Goal: Check status: Check status

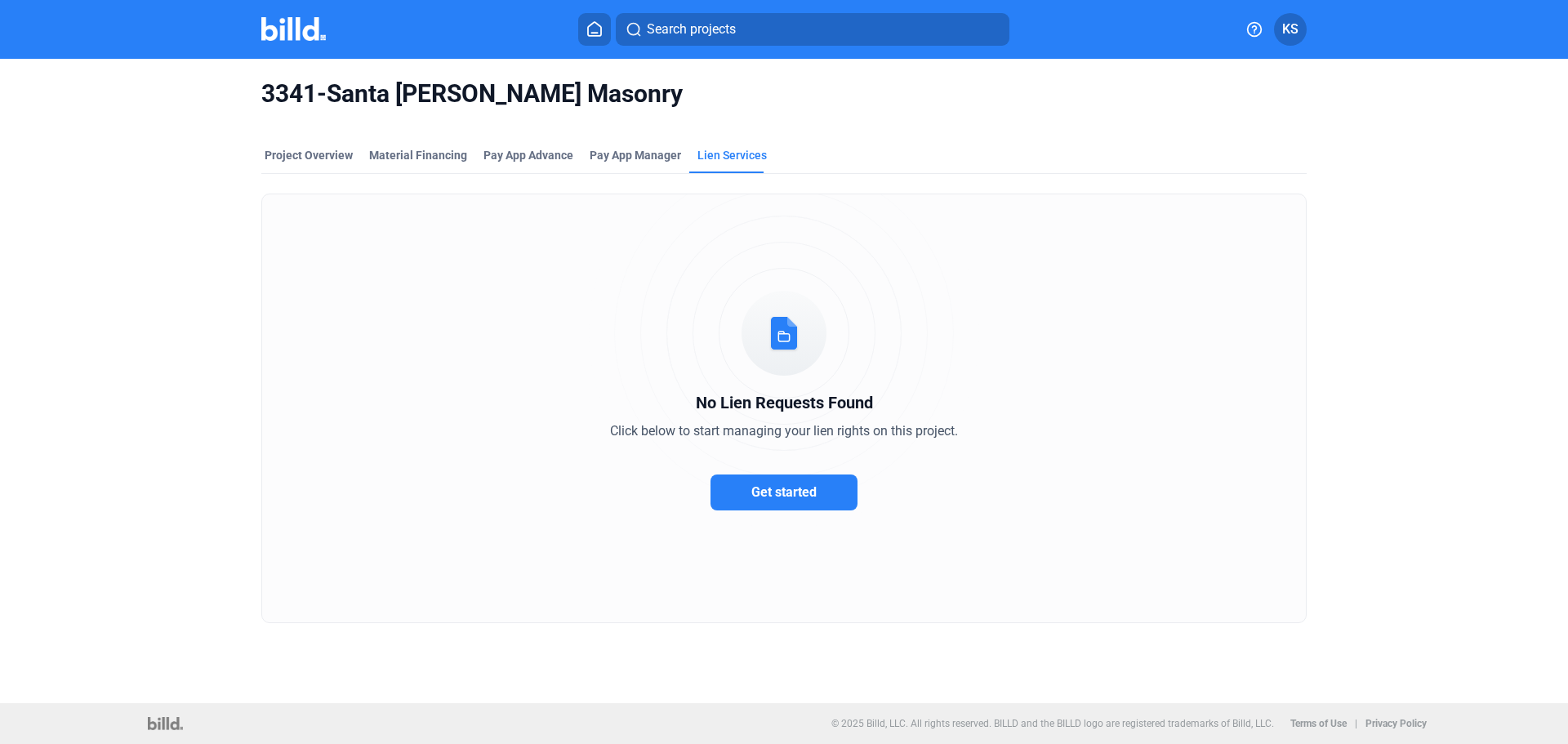
click at [305, 24] on img at bounding box center [294, 29] width 64 height 23
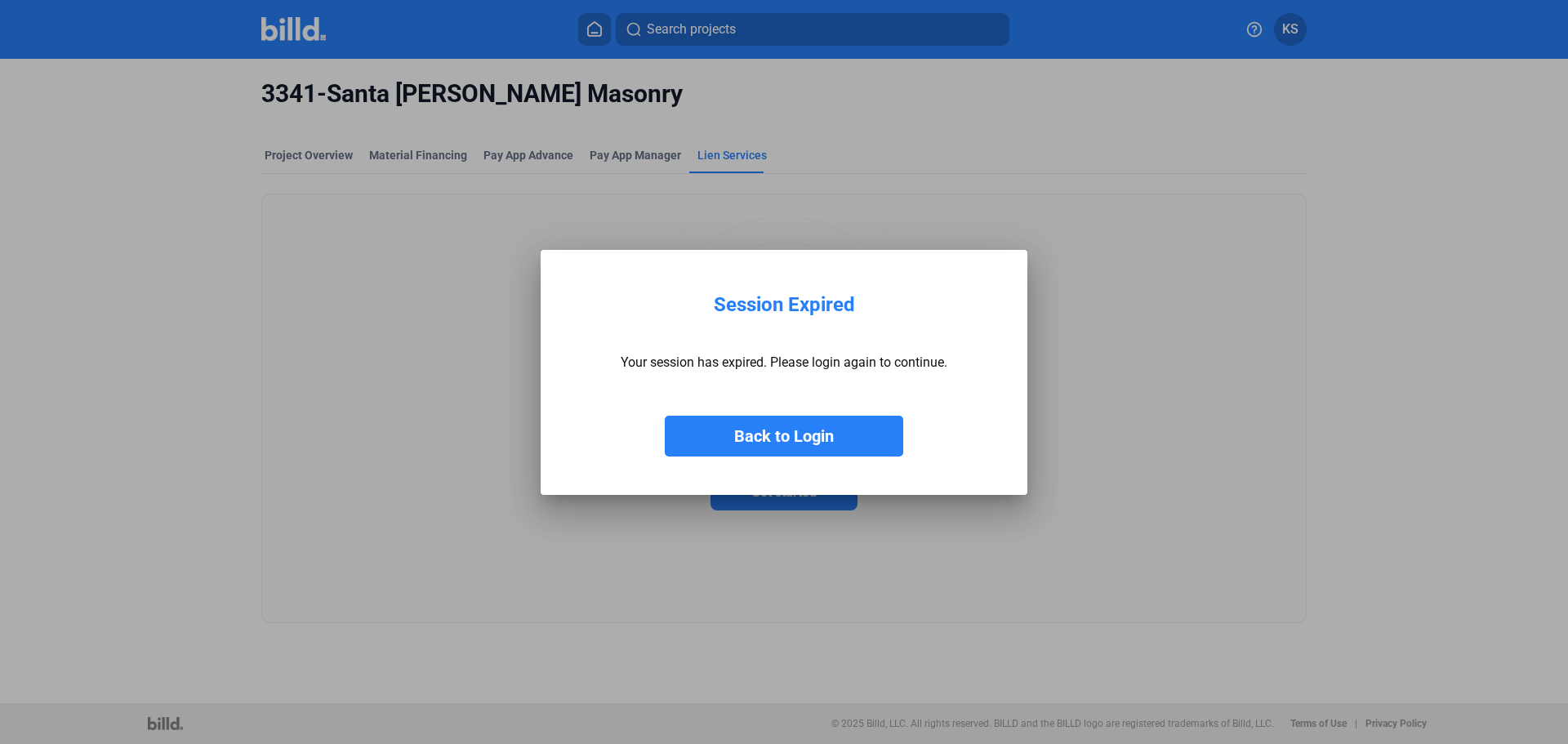
click at [894, 445] on button "Back to Login" at bounding box center [784, 436] width 238 height 41
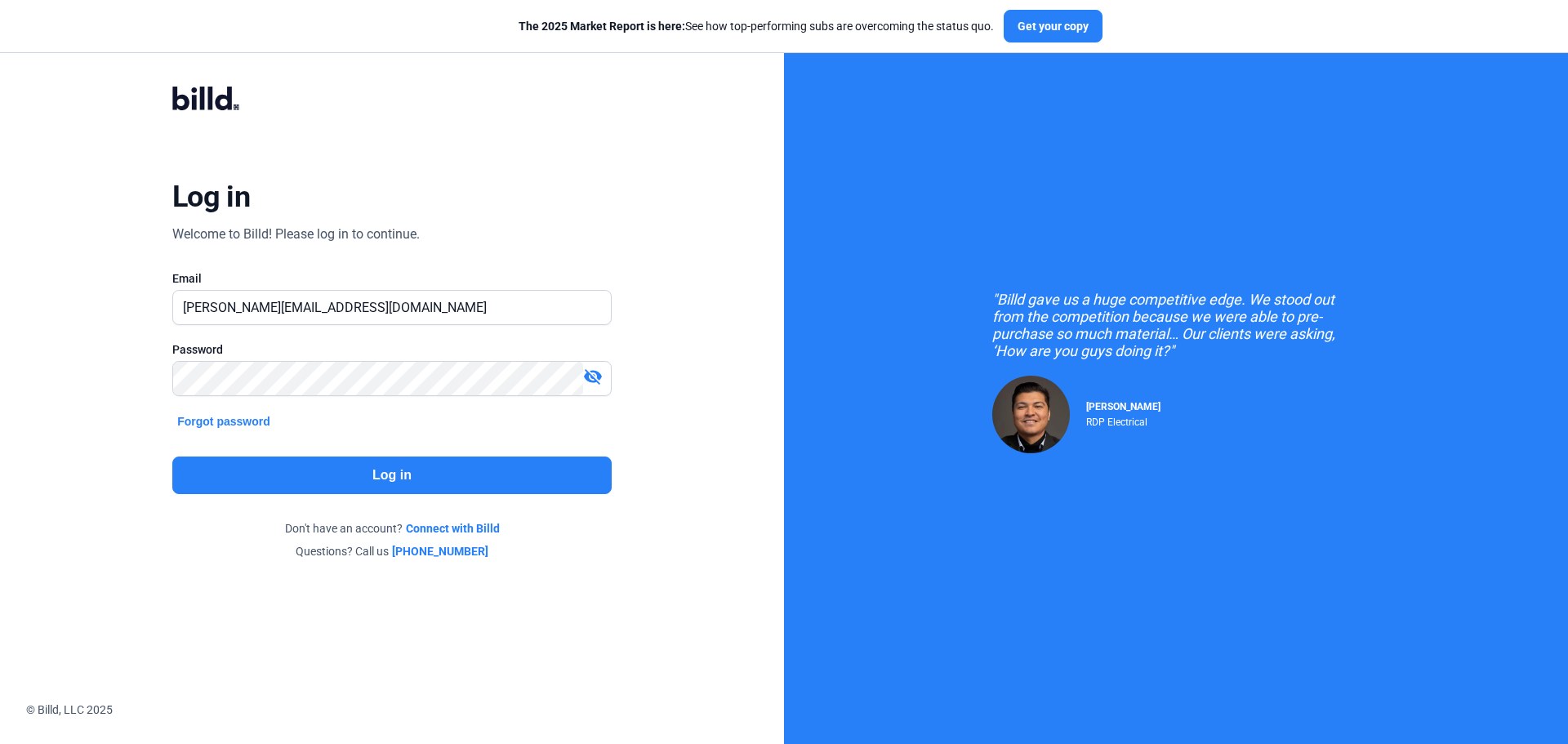
click at [456, 474] on button "Log in" at bounding box center [392, 475] width 439 height 37
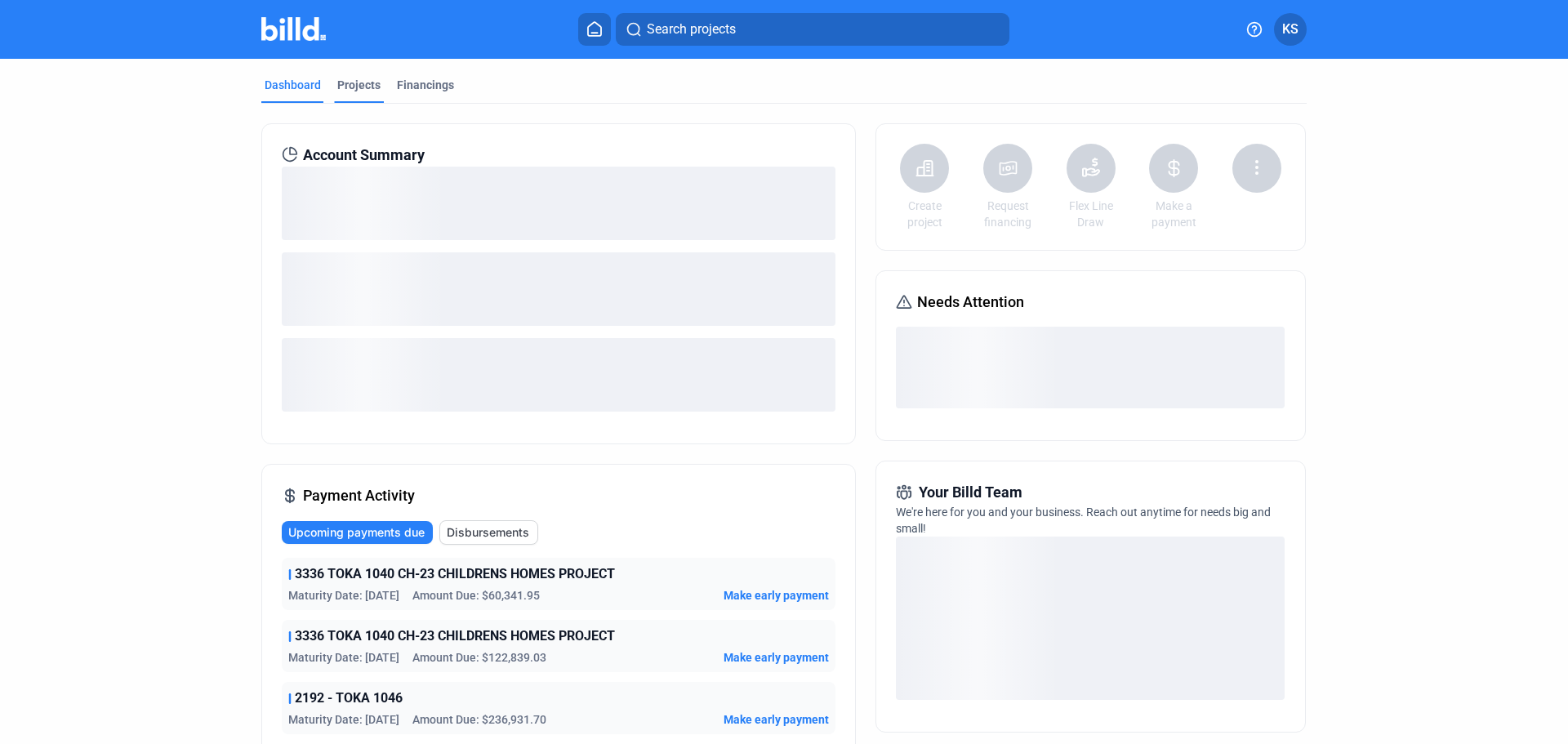
click at [362, 85] on div "Projects" at bounding box center [359, 85] width 43 height 17
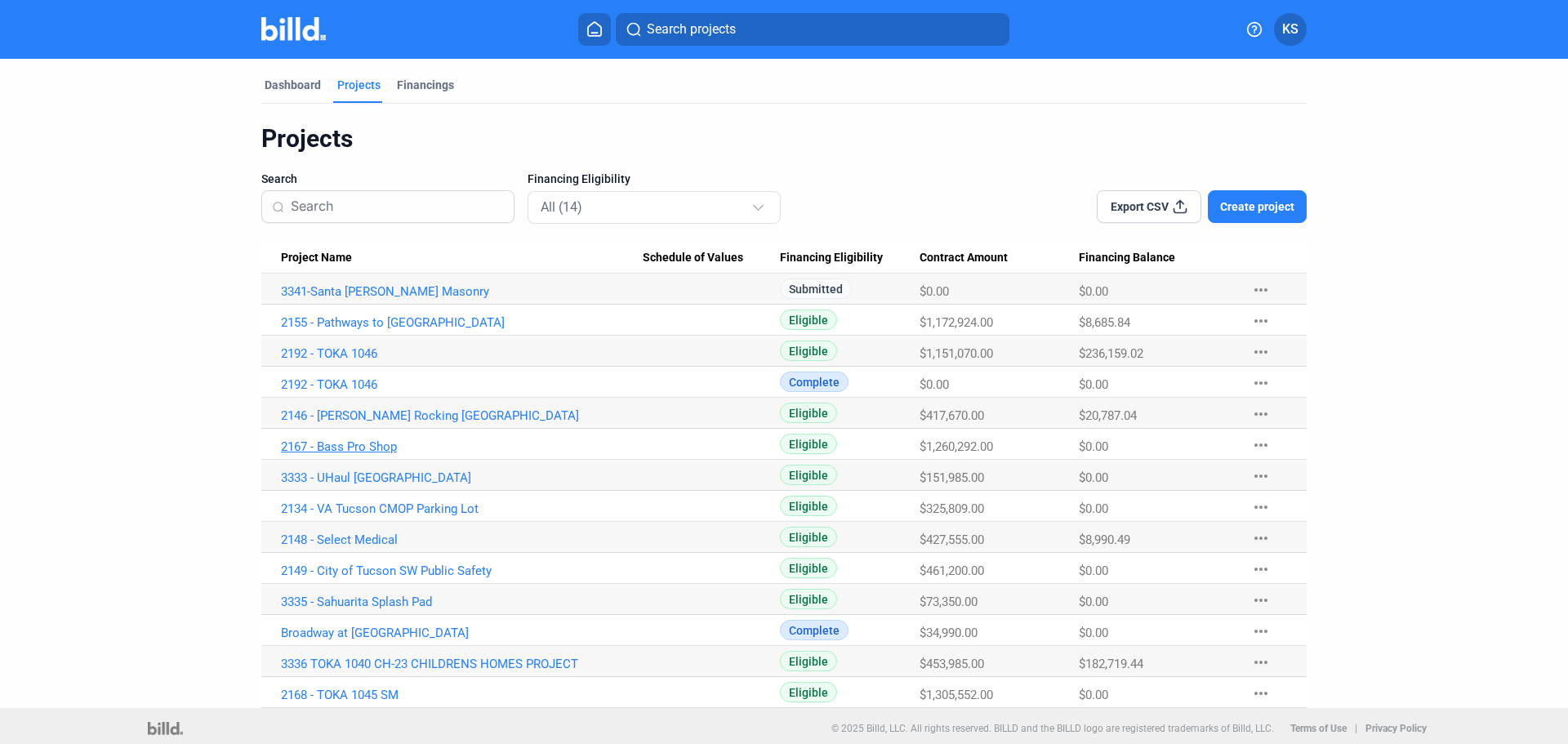
click at [346, 443] on link "2167 - Bass Pro Shop" at bounding box center [462, 446] width 362 height 15
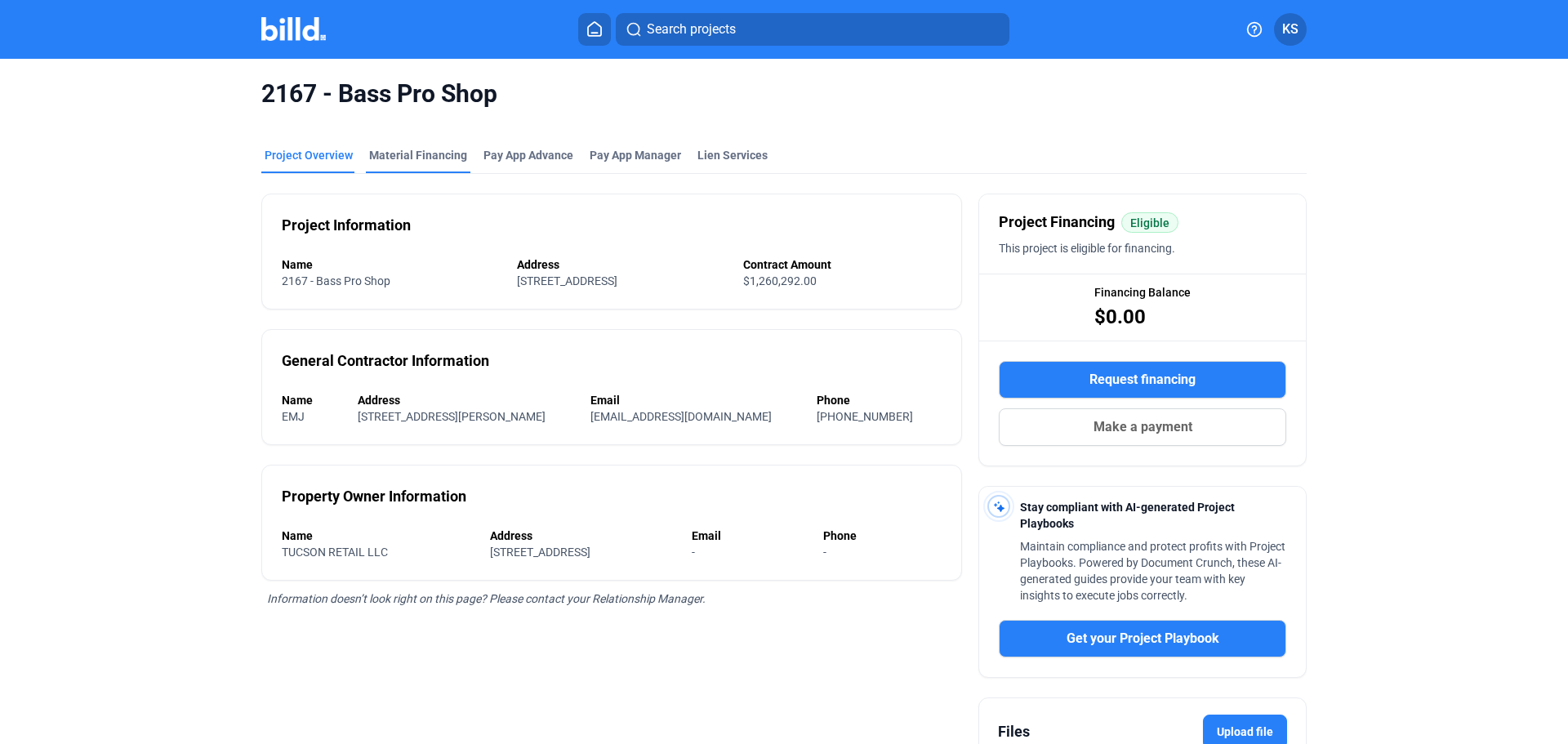
click at [410, 156] on div "Material Financing" at bounding box center [418, 155] width 98 height 17
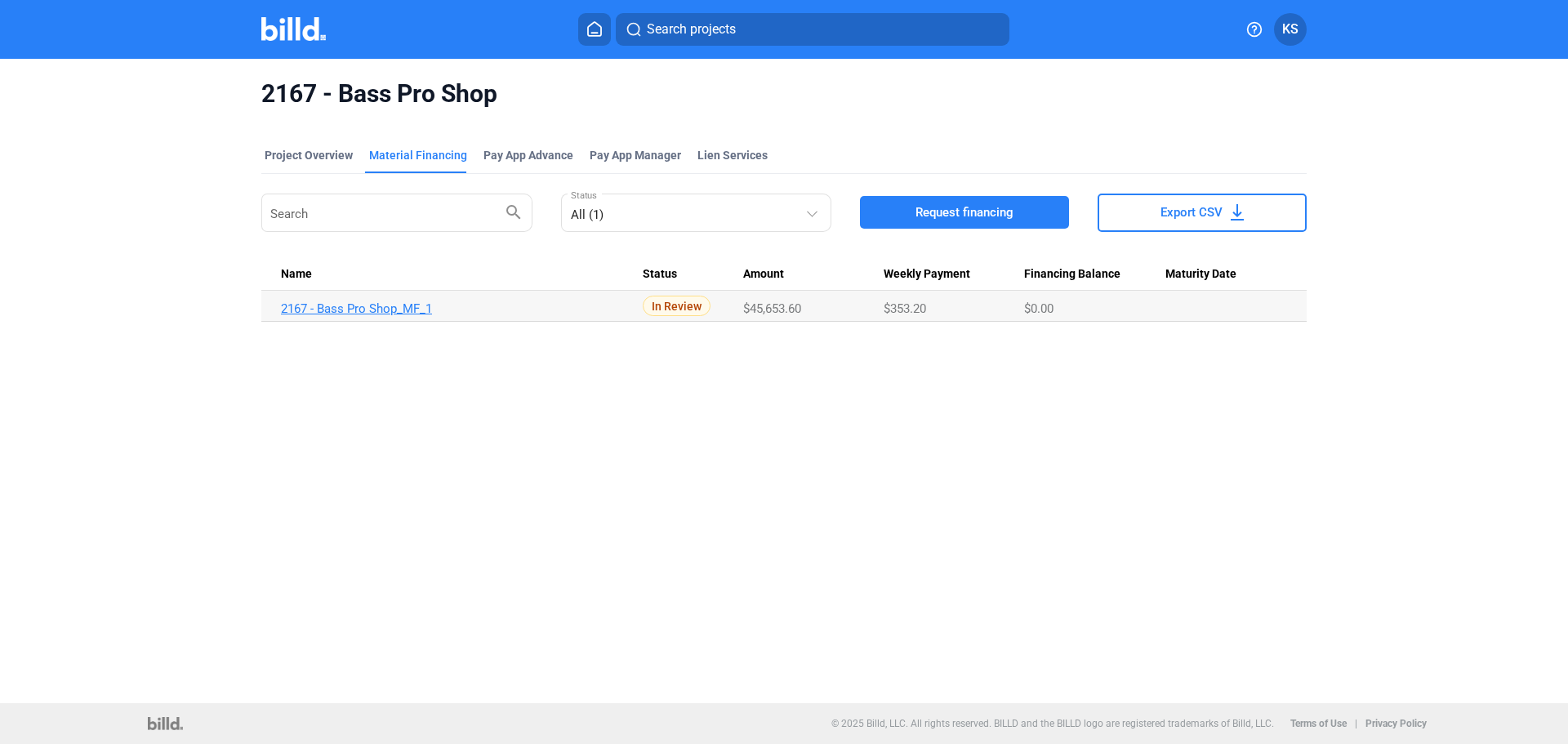
click at [397, 307] on link "2167 - Bass Pro Shop_MF_1" at bounding box center [462, 309] width 362 height 15
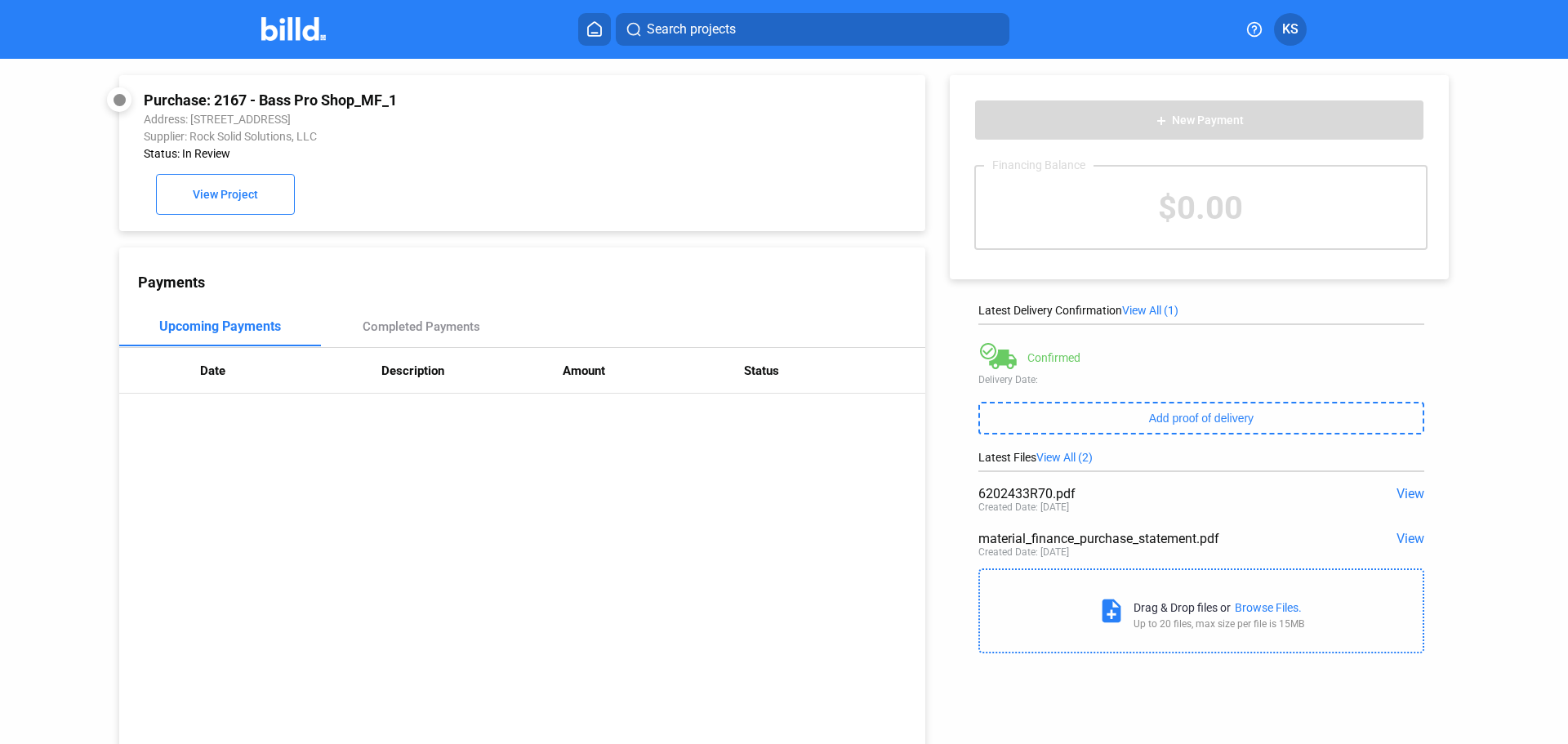
click at [1400, 498] on span "View" at bounding box center [1410, 494] width 27 height 16
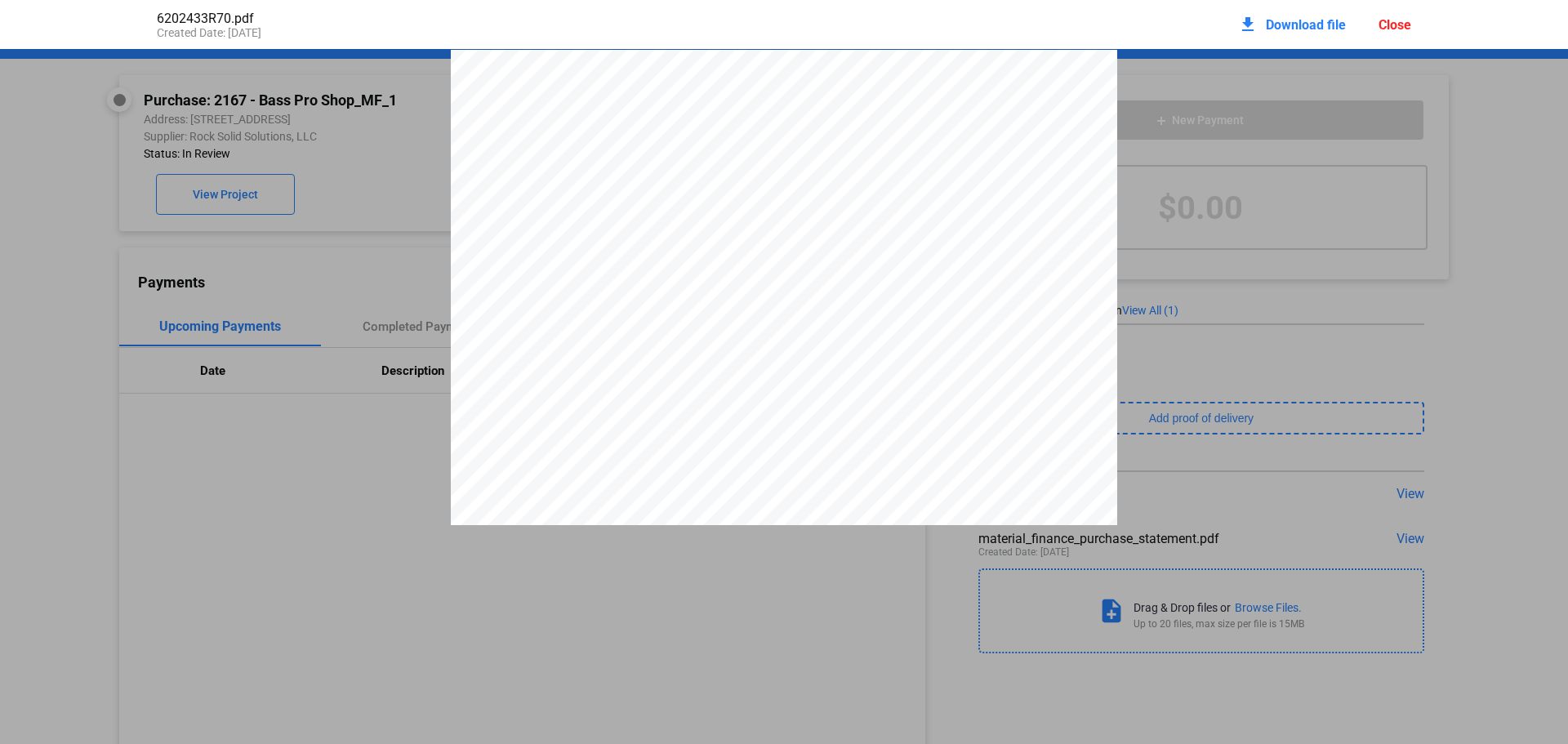
click at [1402, 26] on div "Close" at bounding box center [1394, 25] width 32 height 16
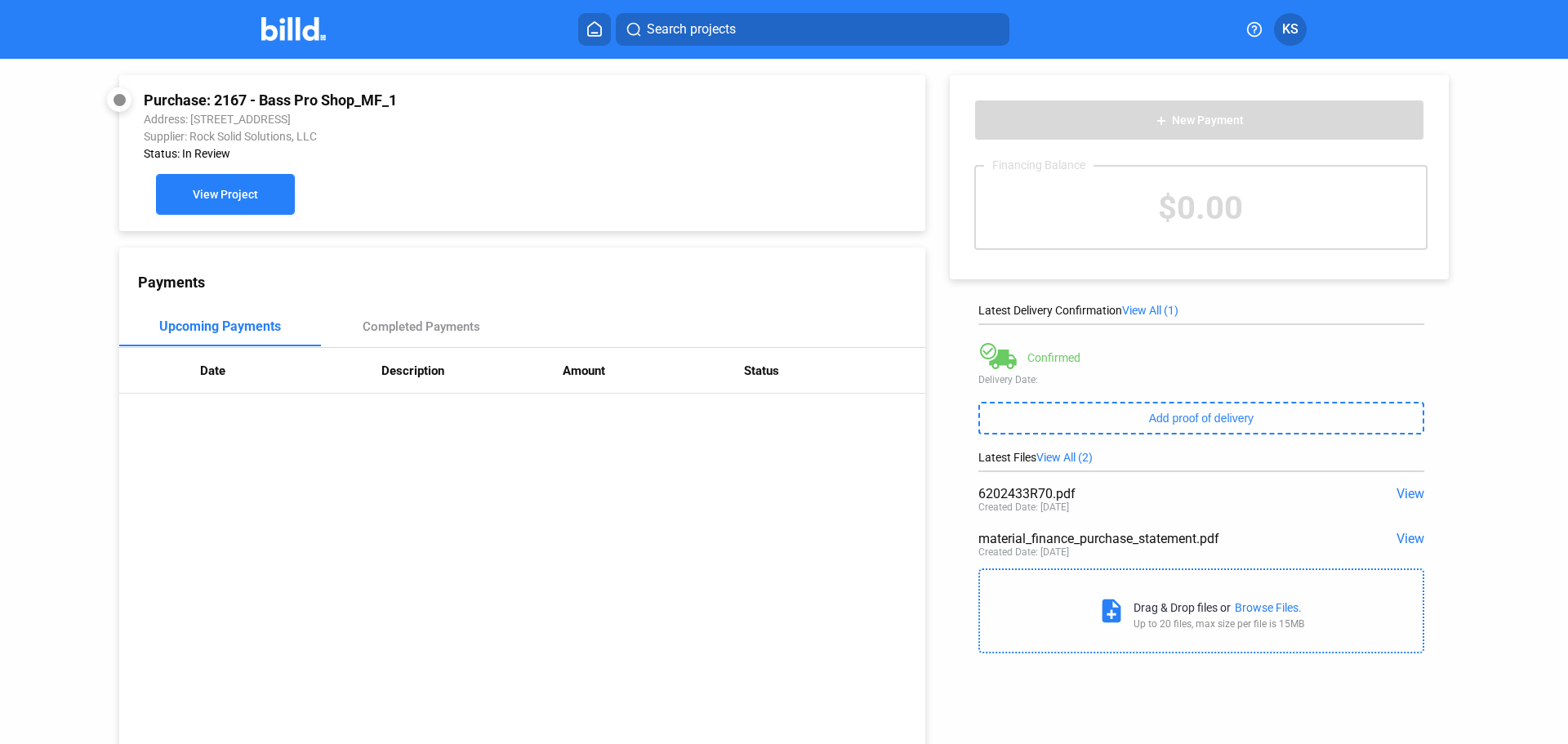
click at [231, 201] on span "View Project" at bounding box center [225, 194] width 65 height 13
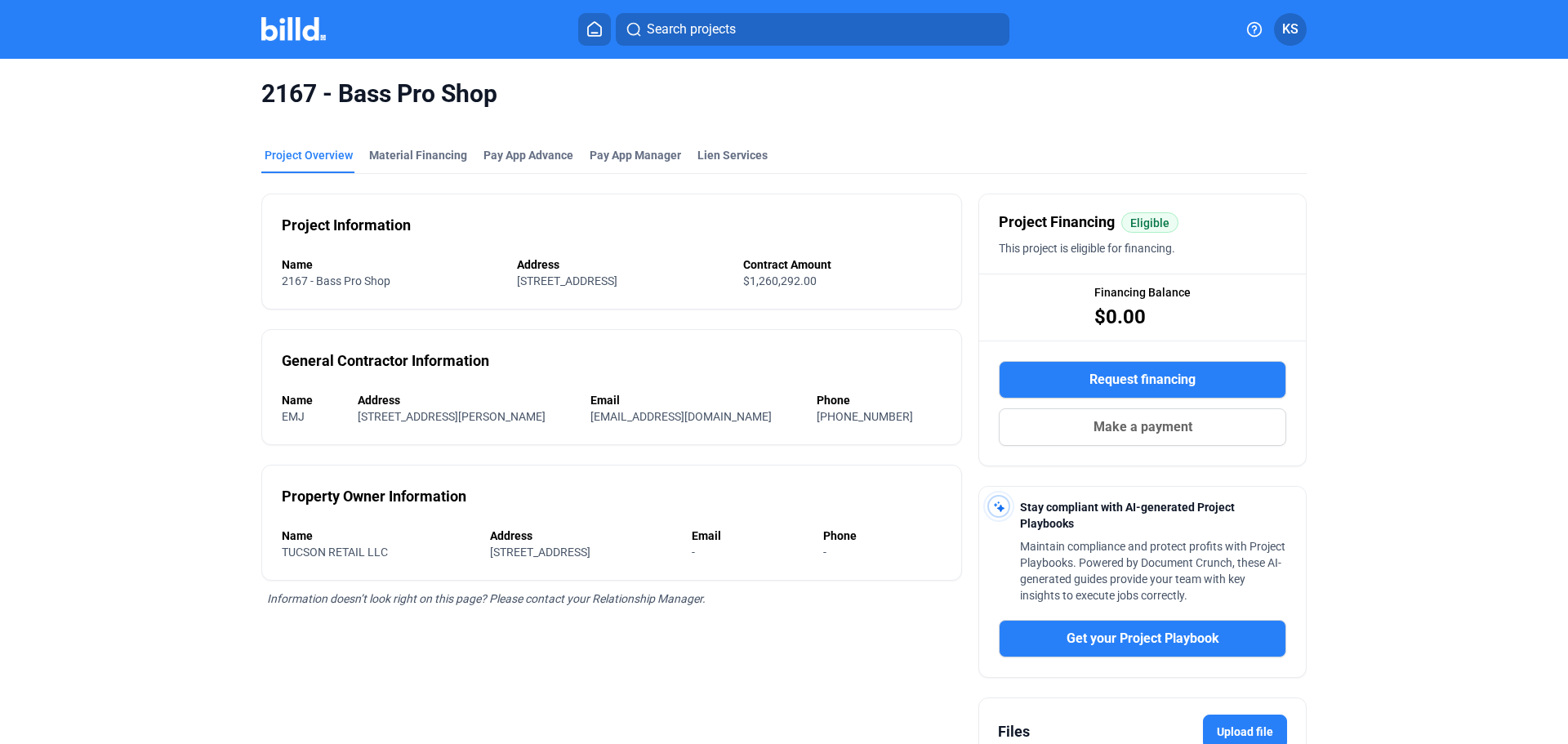
click at [308, 21] on img at bounding box center [294, 29] width 64 height 23
